Goal: Communication & Community: Answer question/provide support

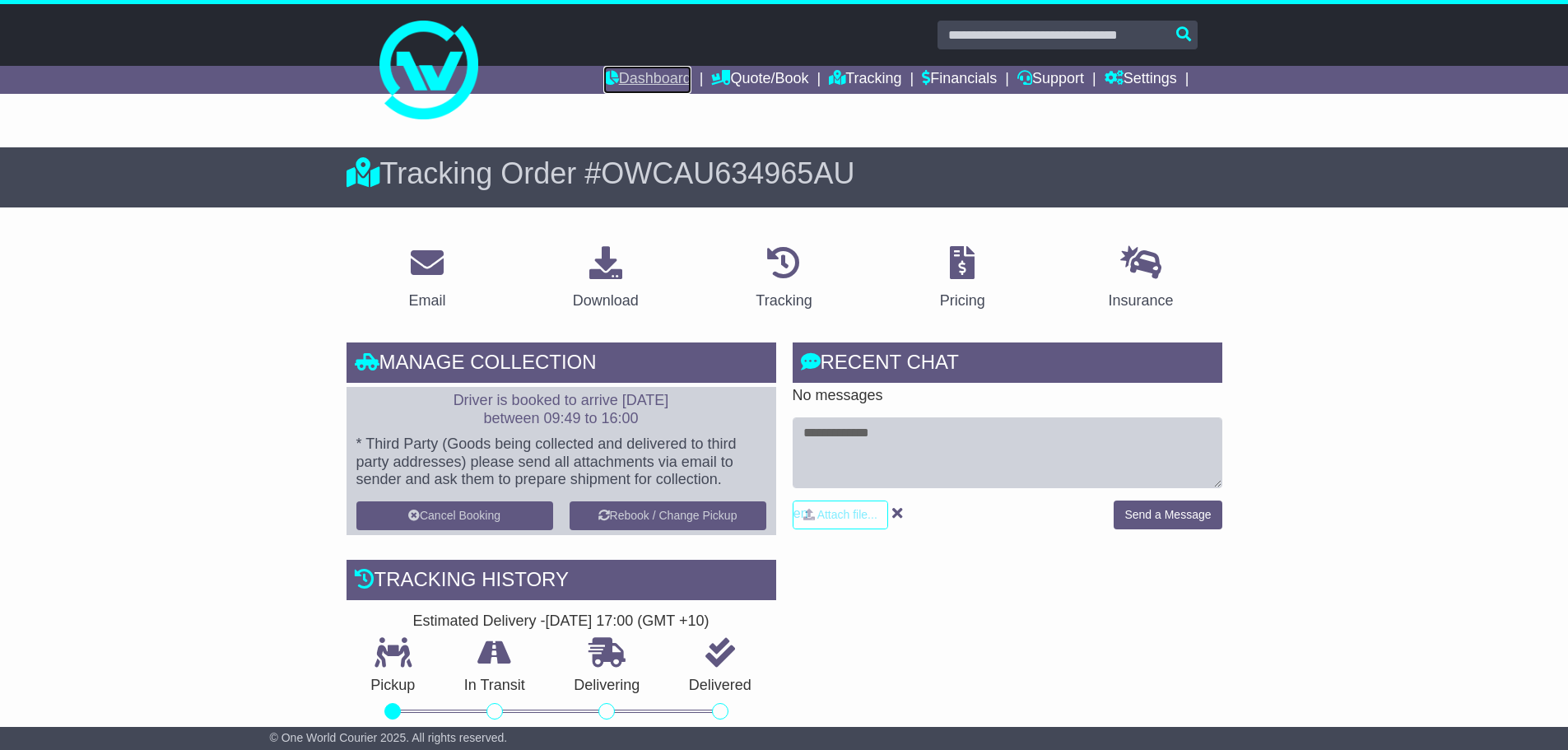
click at [652, 87] on link "Dashboard" at bounding box center [647, 80] width 88 height 28
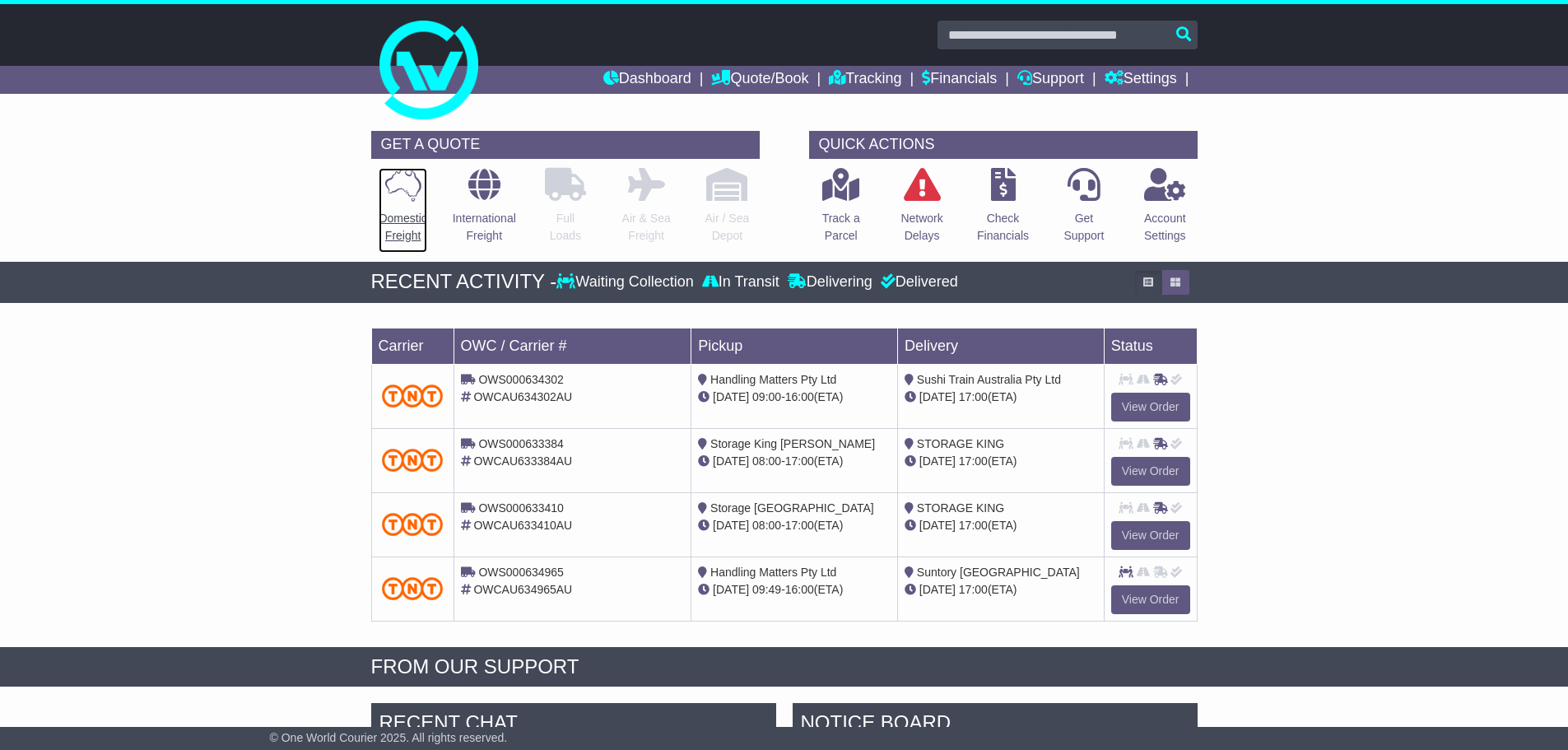
click at [394, 227] on p "Domestic Freight" at bounding box center [403, 227] width 48 height 35
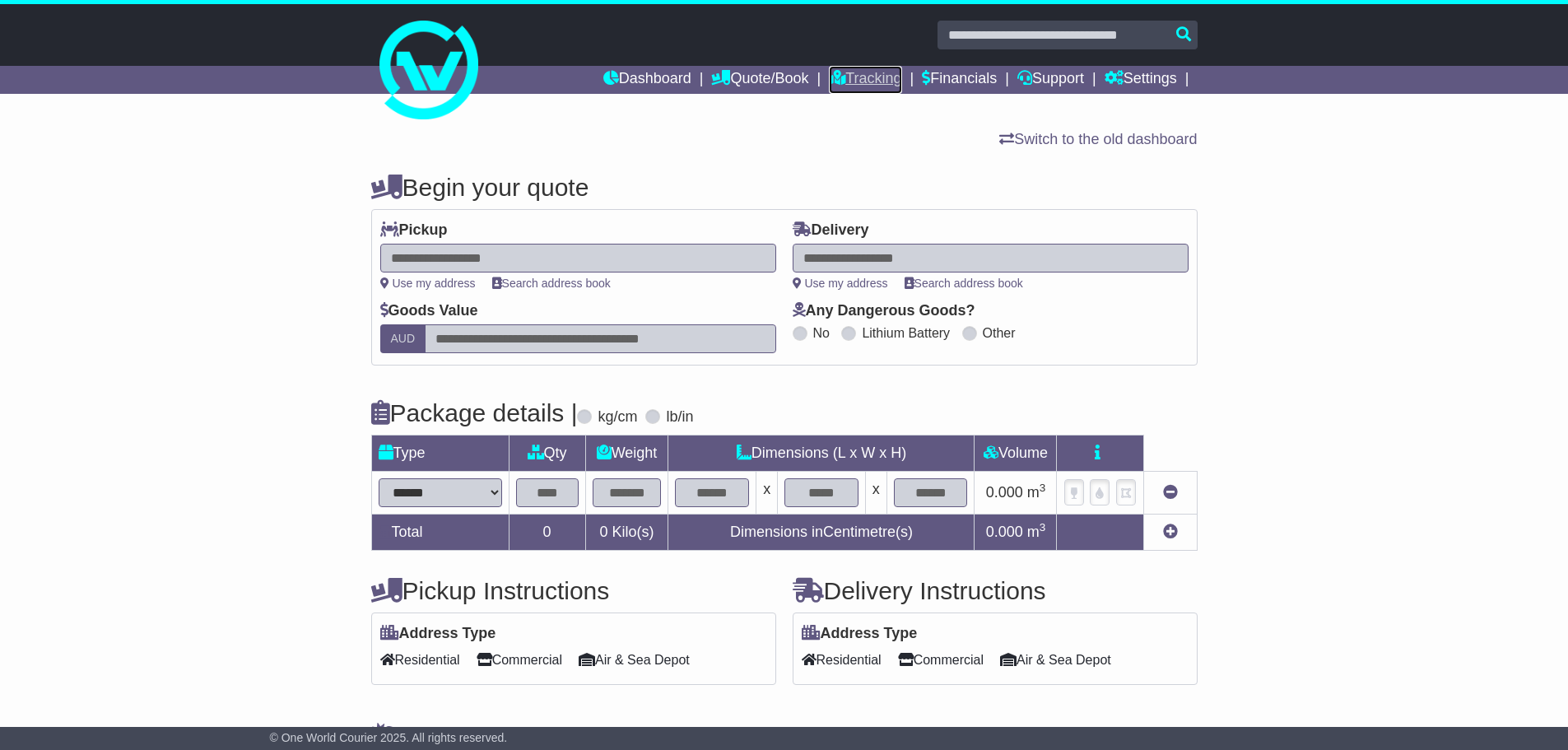
click at [853, 85] on link "Tracking" at bounding box center [864, 80] width 72 height 28
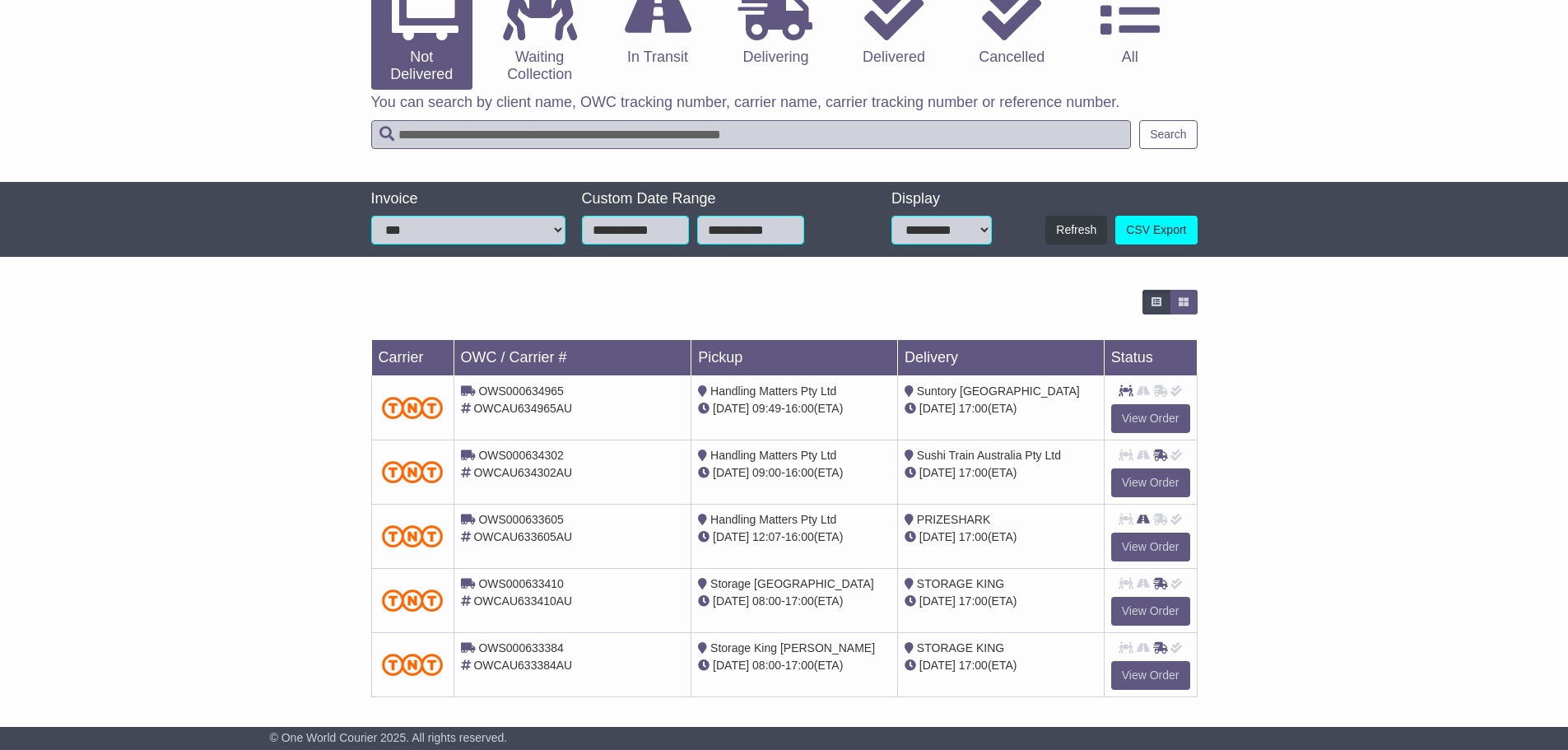
scroll to position [201, 0]
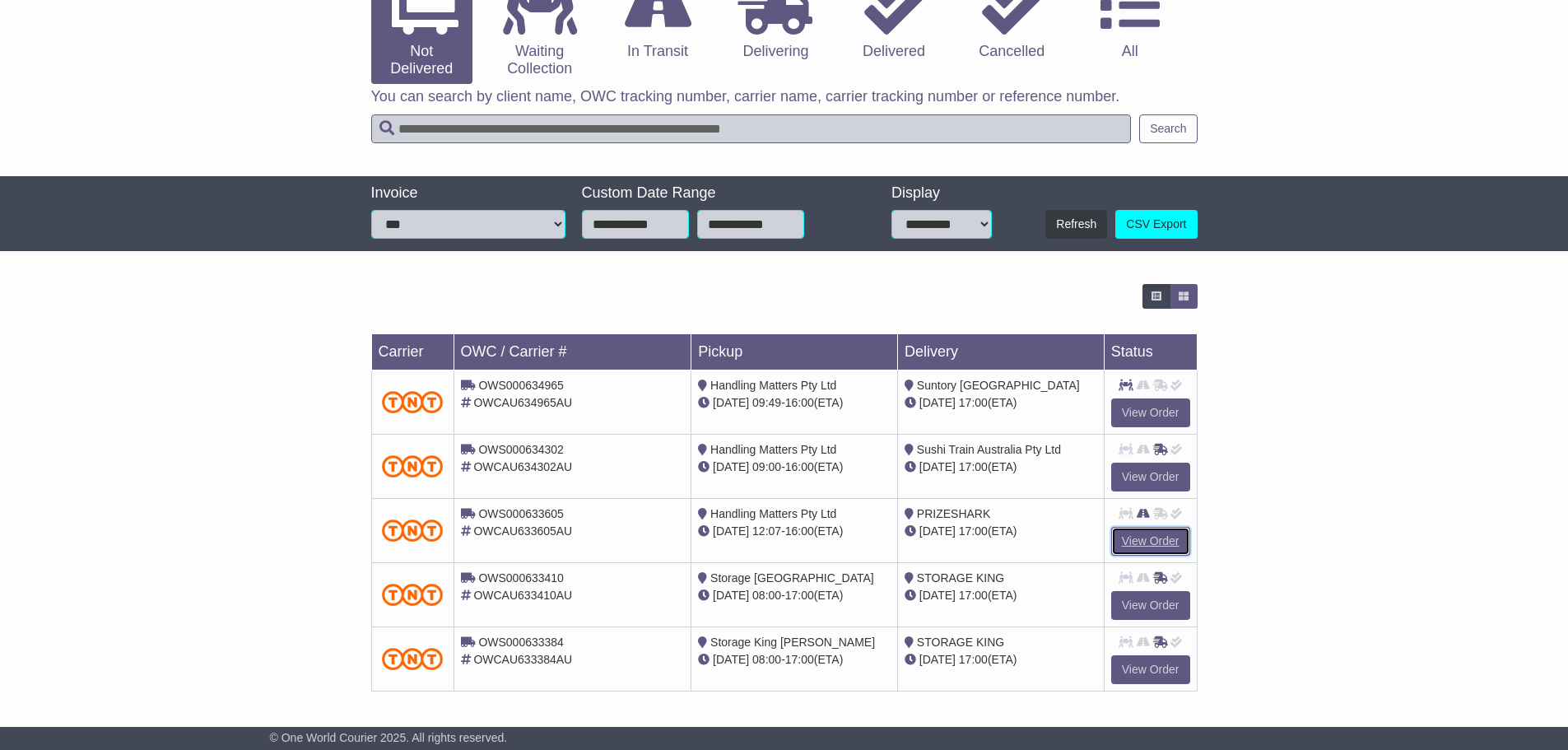
click at [1149, 534] on link "View Order" at bounding box center [1150, 541] width 79 height 29
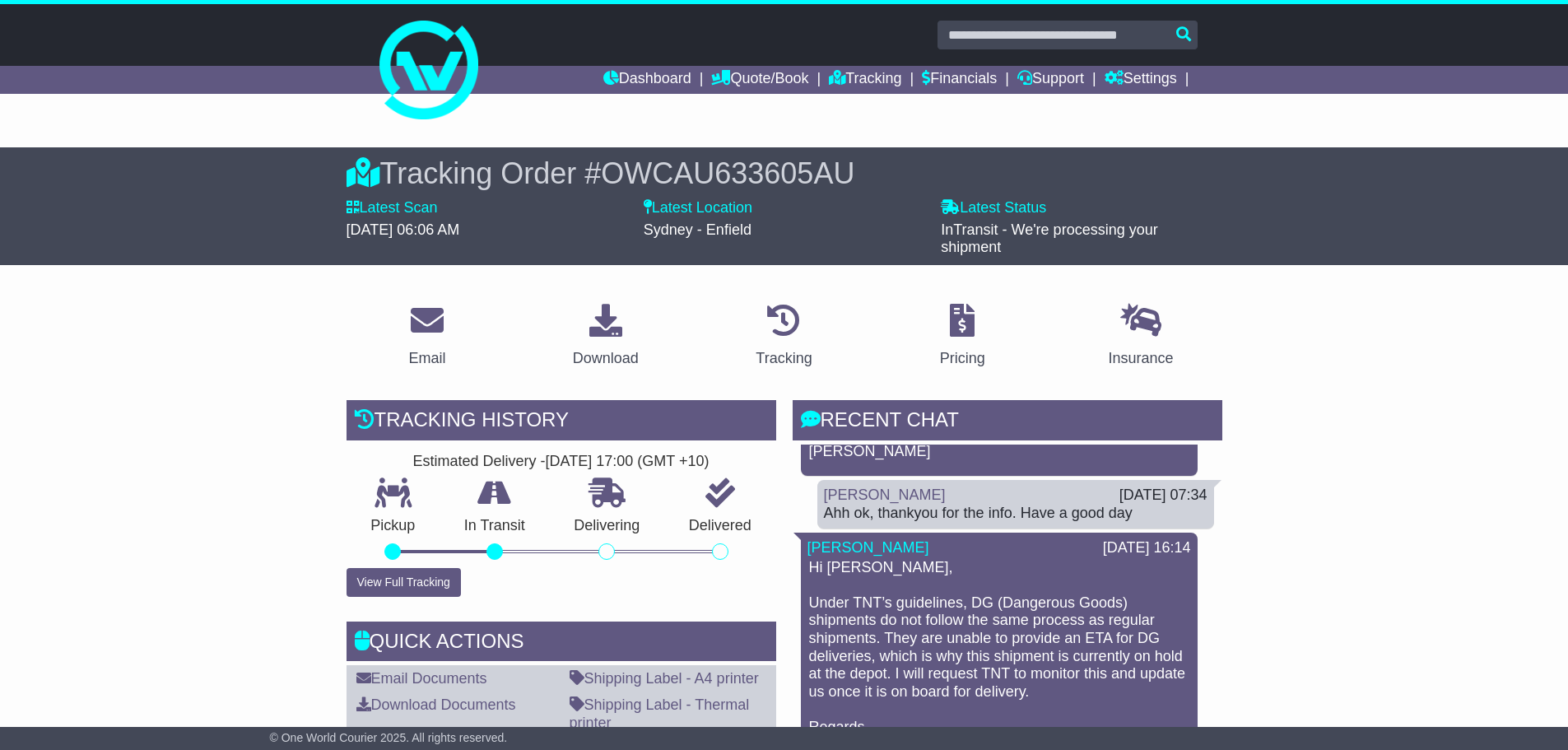
scroll to position [165, 0]
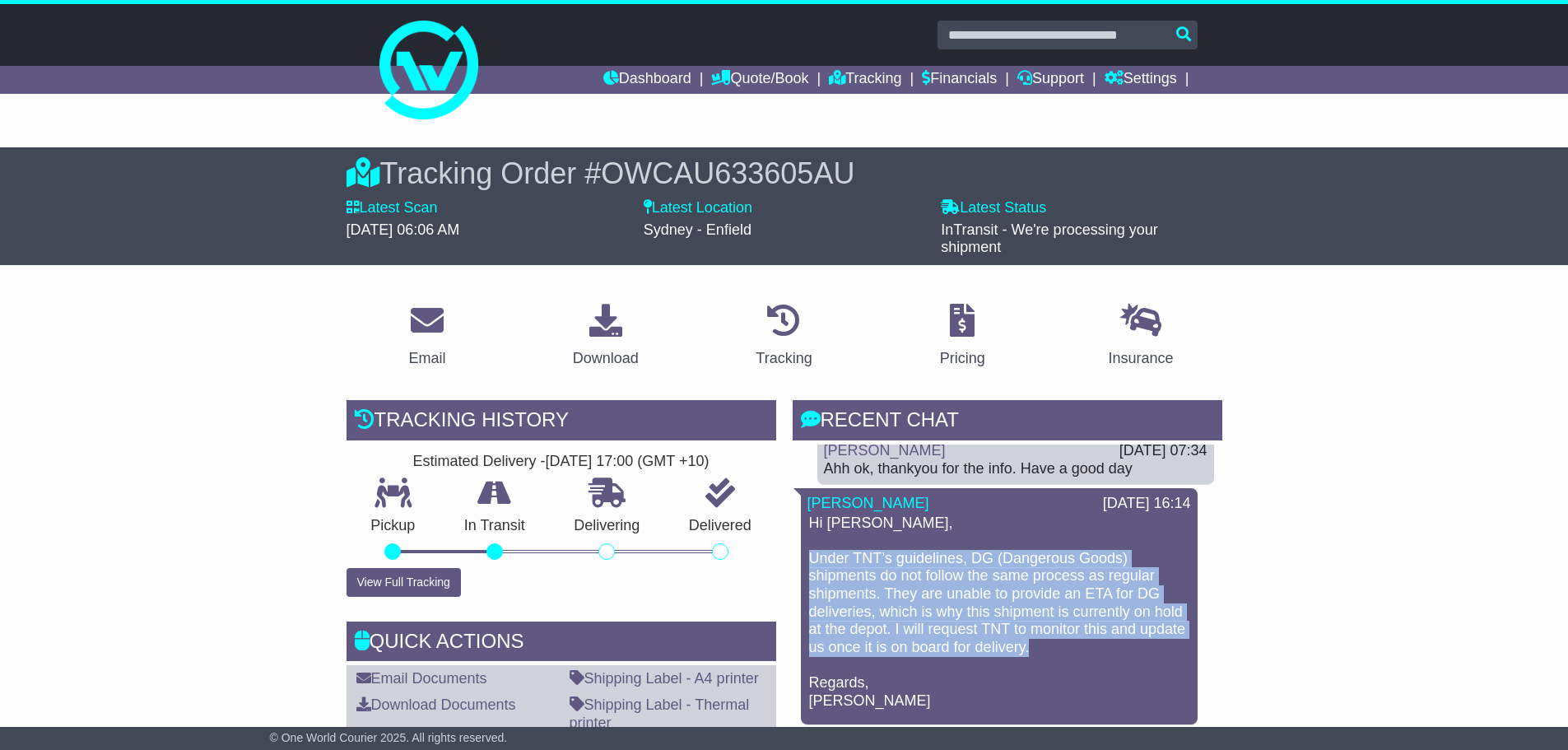
drag, startPoint x: 813, startPoint y: 557, endPoint x: 1116, endPoint y: 653, distance: 317.8
click at [1116, 653] on p "Hi Simon, Under TNT’s guidelines, DG (Dangerous Goods) shipments do not follow …" at bounding box center [999, 612] width 380 height 196
copy p "Under TNT’s guidelines, DG (Dangerous Goods) shipments do not follow the same p…"
click at [962, 638] on p "Hi Simon, Under TNT’s guidelines, DG (Dangerous Goods) shipments do not follow …" at bounding box center [999, 612] width 380 height 196
drag, startPoint x: 812, startPoint y: 559, endPoint x: 923, endPoint y: 699, distance: 178.7
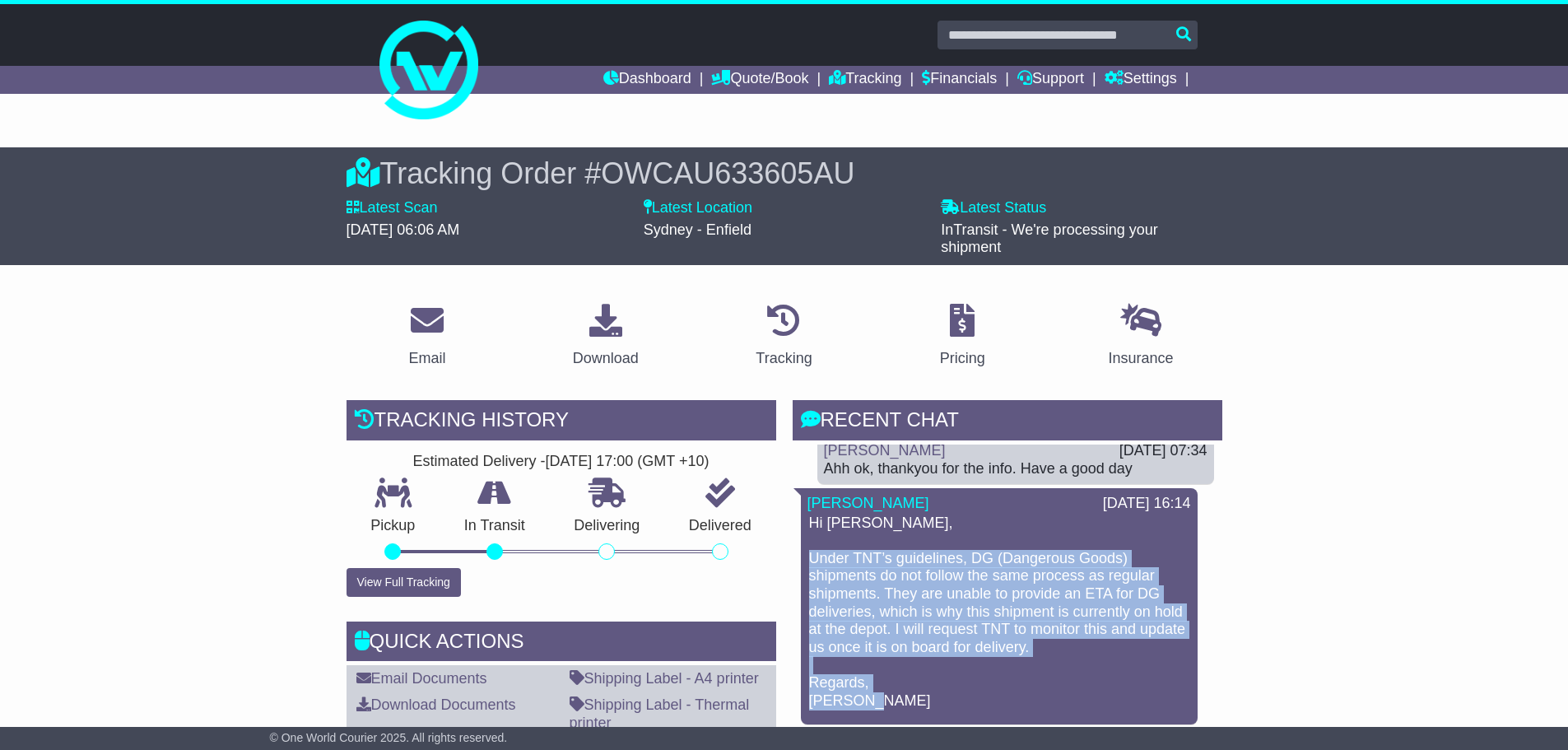
click at [923, 699] on p "Hi Simon, Under TNT’s guidelines, DG (Dangerous Goods) shipments do not follow …" at bounding box center [999, 612] width 380 height 196
copy p "Under TNT’s guidelines, DG (Dangerous Goods) shipments do not follow the same p…"
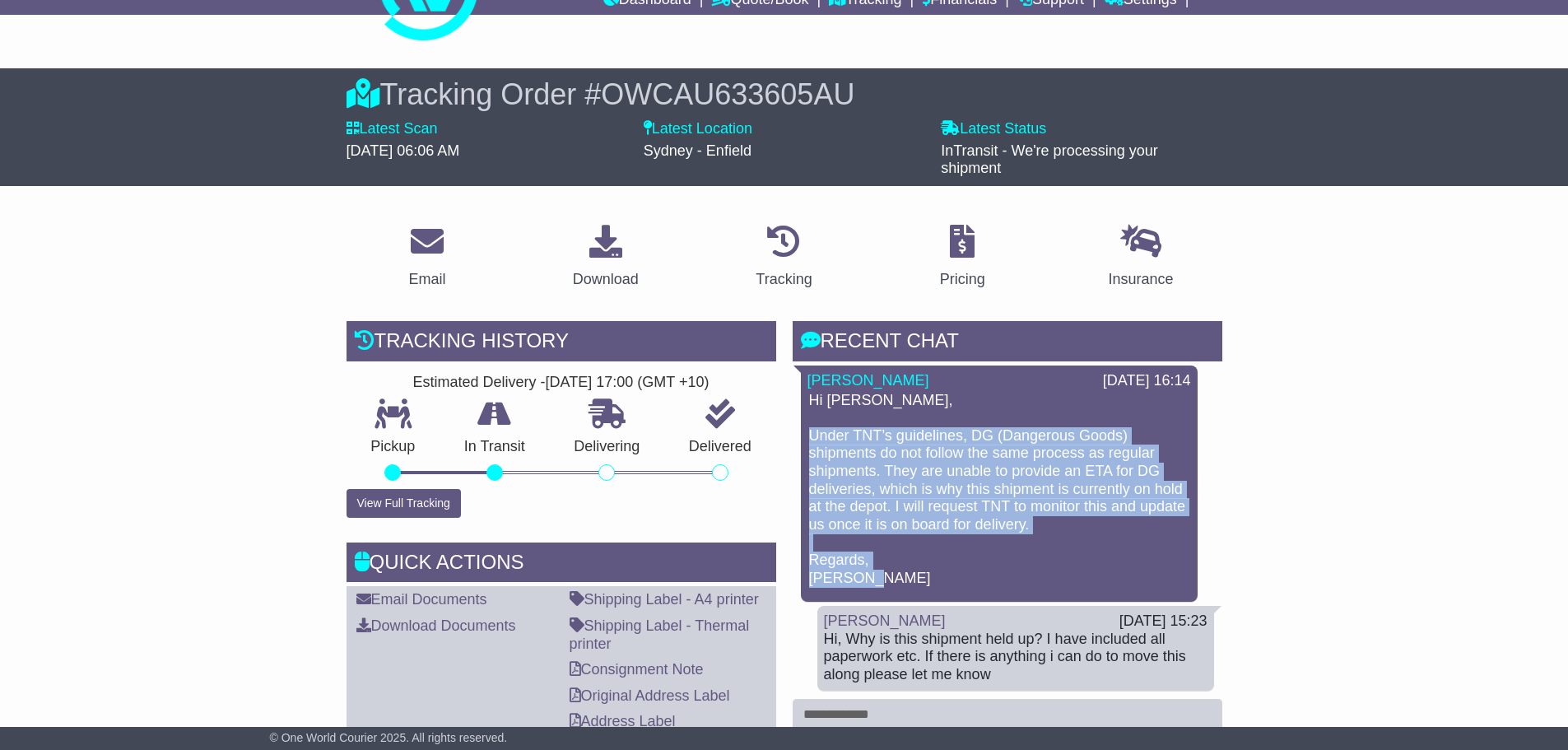
scroll to position [247, 0]
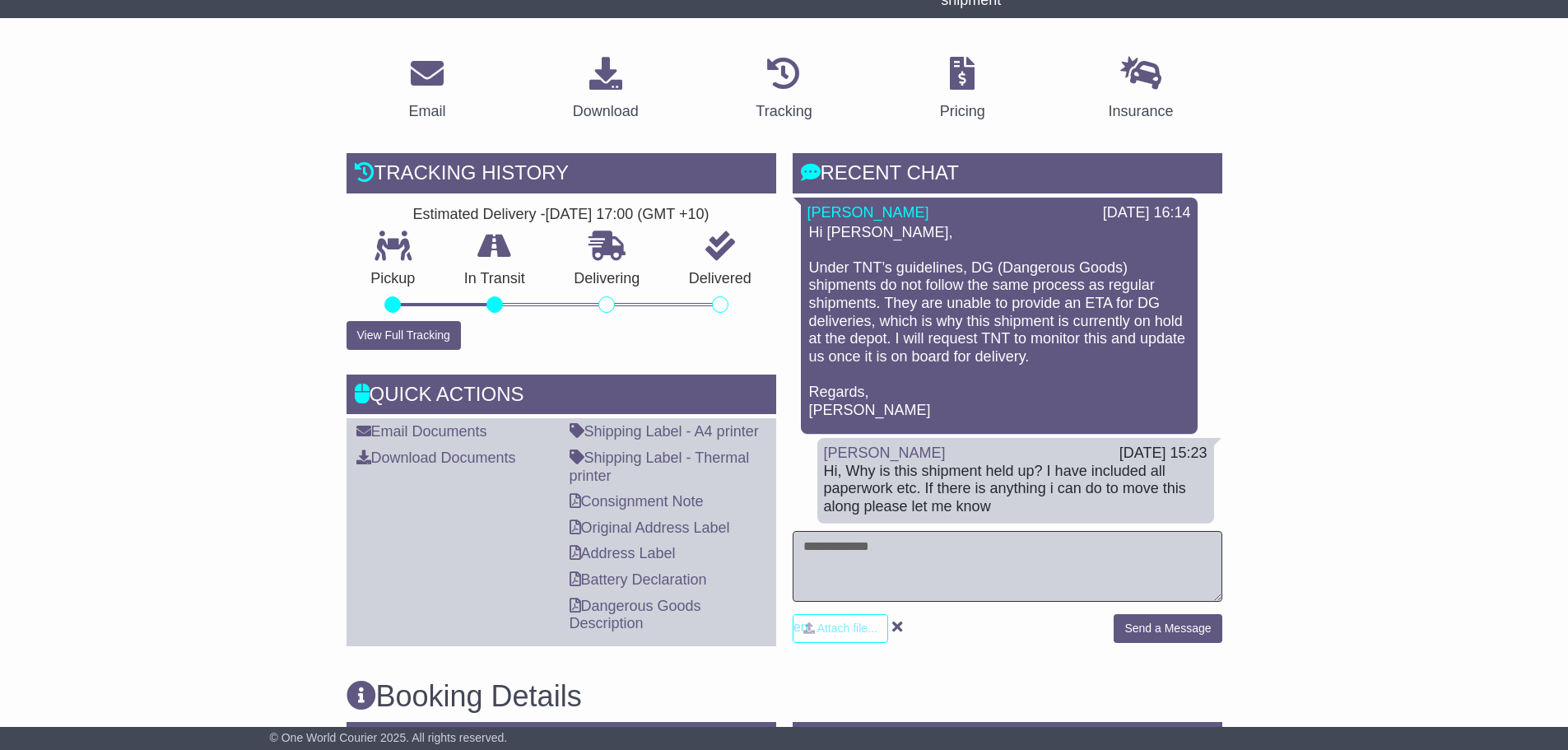
click at [835, 545] on textarea at bounding box center [1008, 566] width 430 height 70
type textarea "**********"
click at [1205, 627] on button "Send a Message" at bounding box center [1168, 628] width 108 height 29
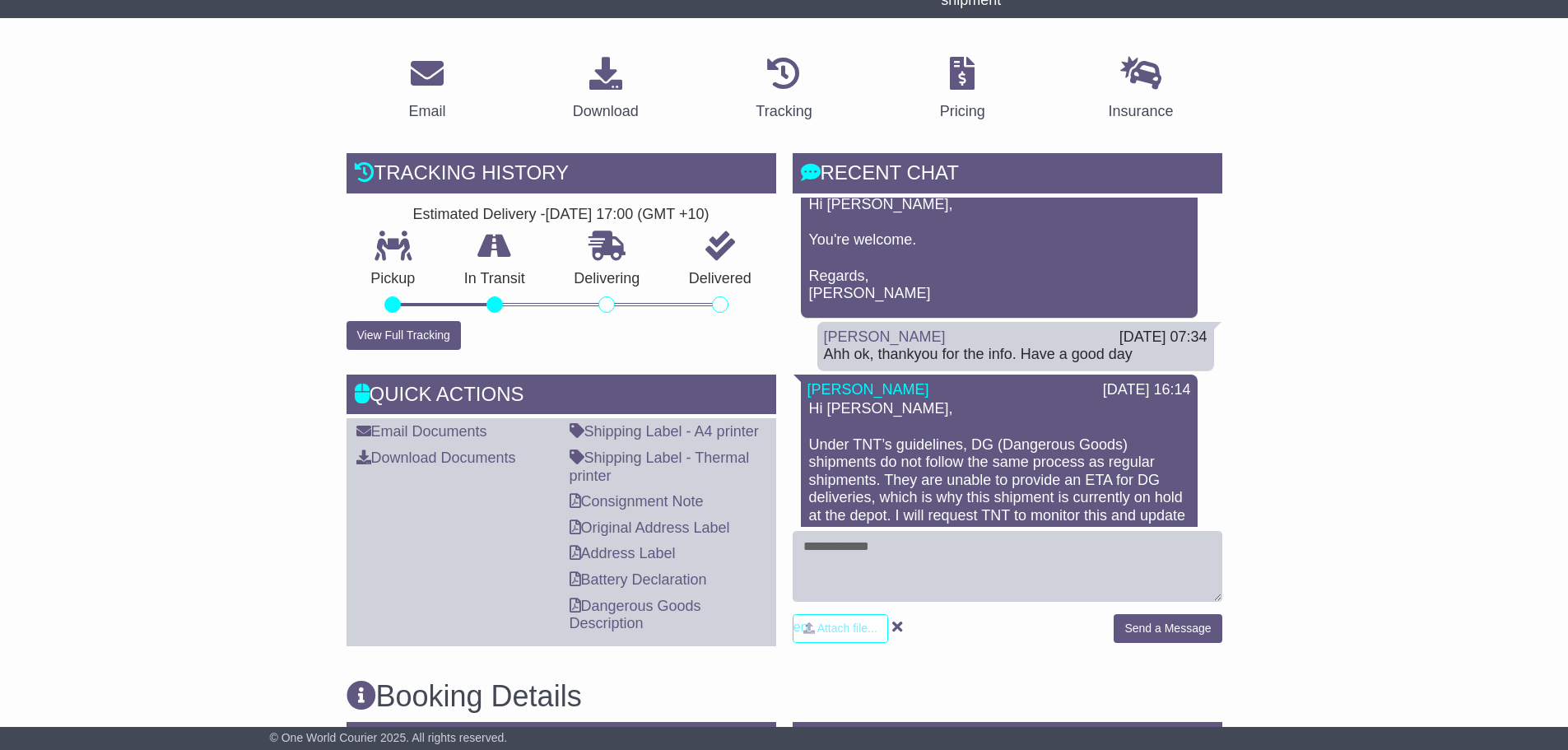
scroll to position [0, 0]
